Goal: Find specific page/section: Find specific page/section

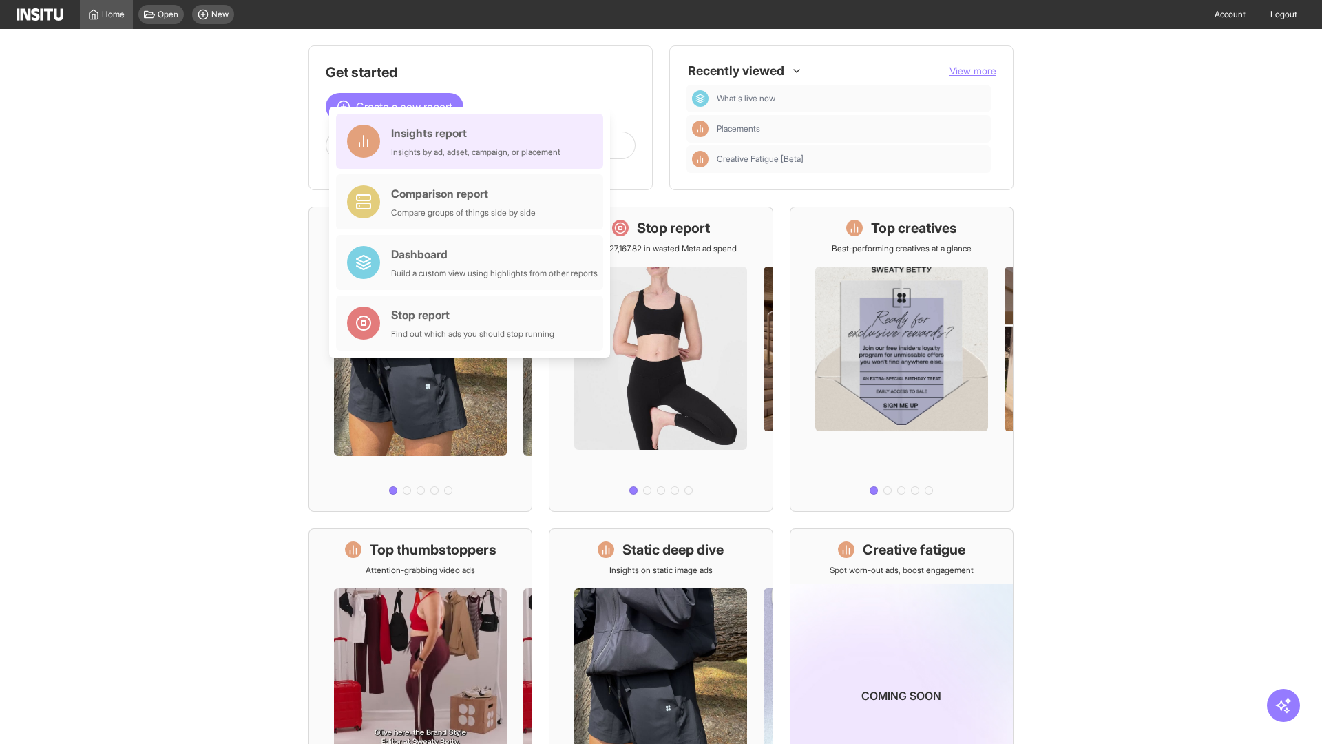
click at [473, 141] on div "Insights report Insights by ad, adset, campaign, or placement" at bounding box center [475, 141] width 169 height 33
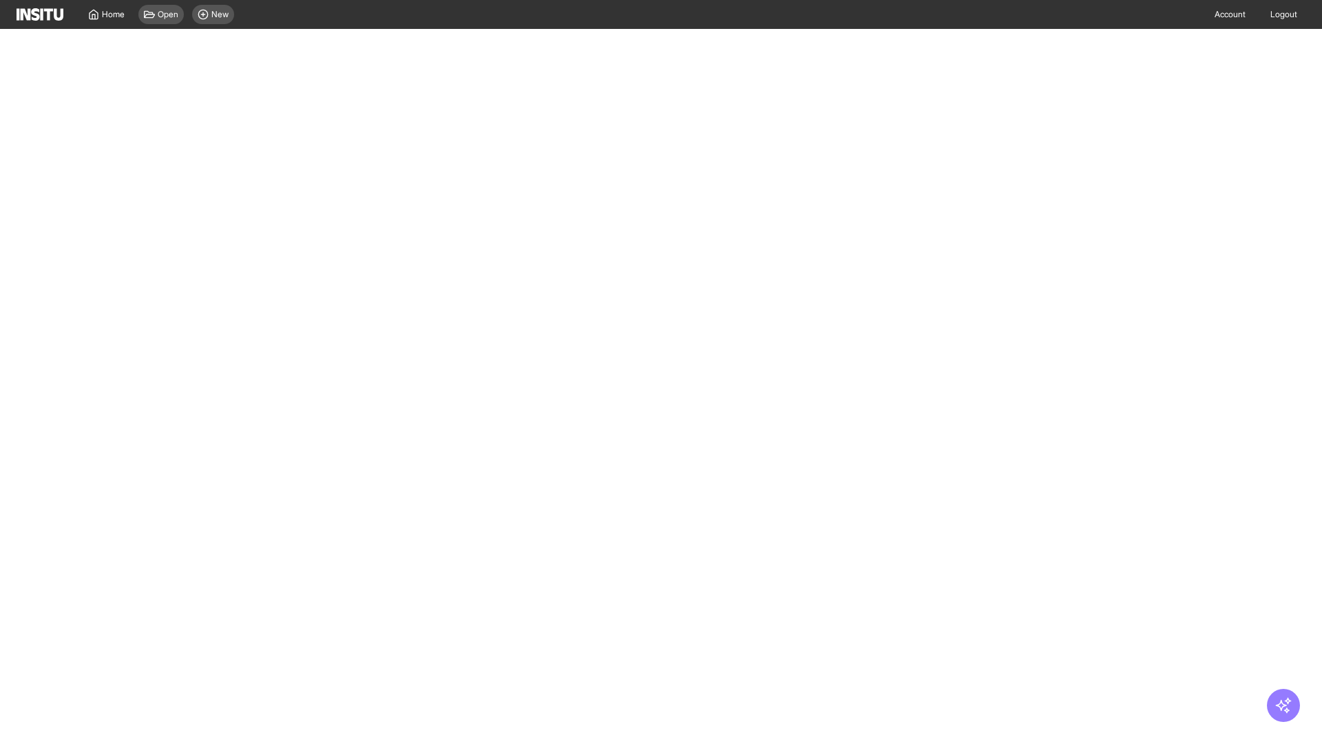
select select "**"
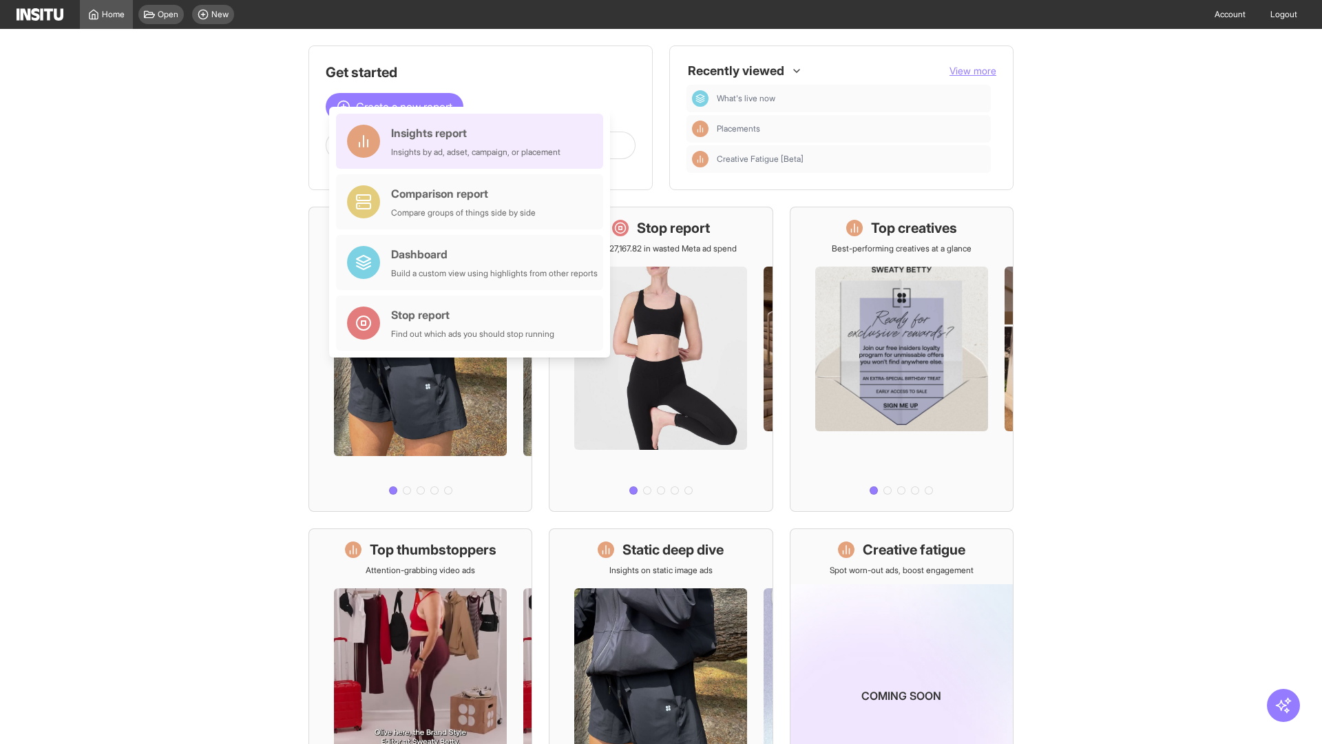
click at [473, 141] on div "Insights report Insights by ad, adset, campaign, or placement" at bounding box center [475, 141] width 169 height 33
